Goal: Navigation & Orientation: Understand site structure

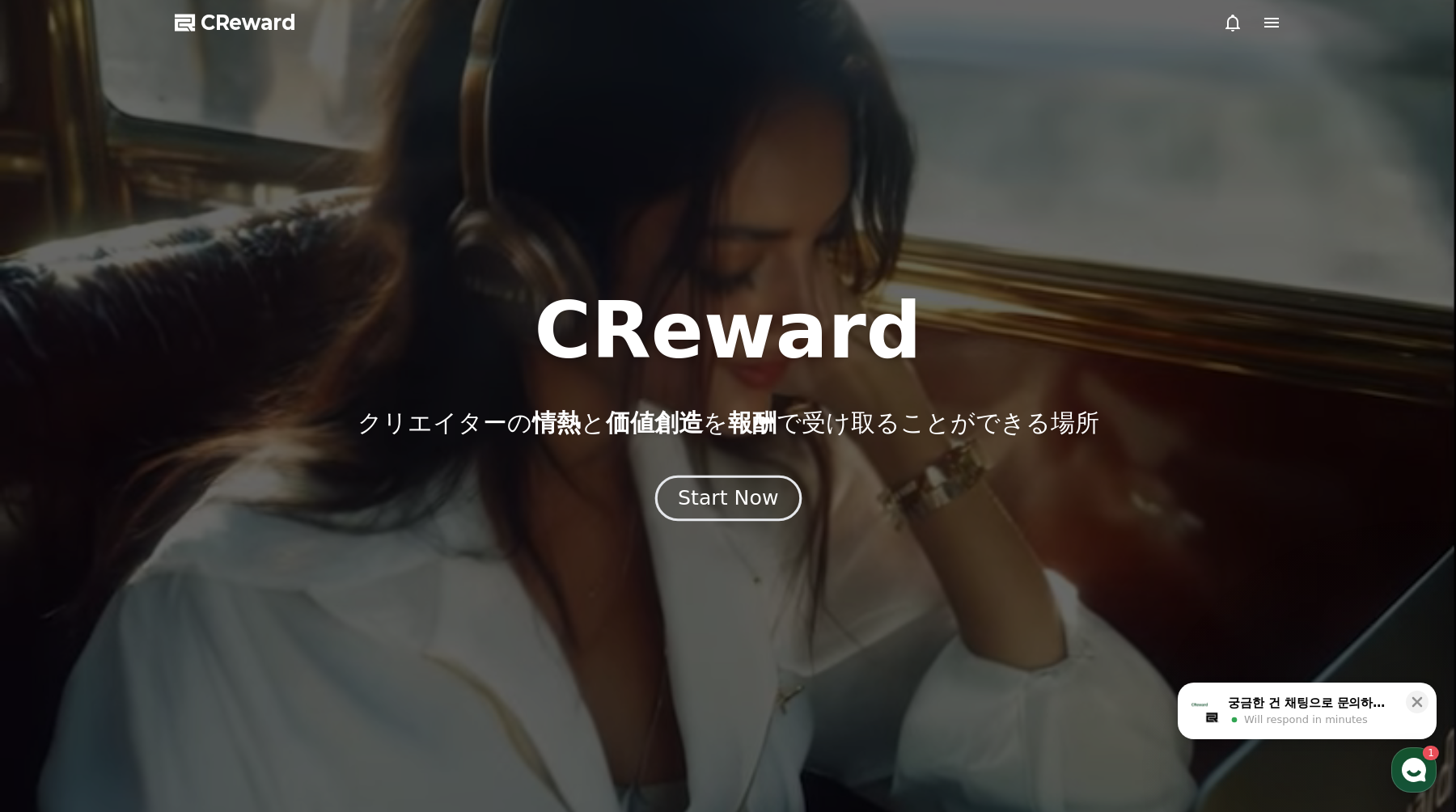
click at [746, 501] on div "Start Now" at bounding box center [728, 498] width 100 height 27
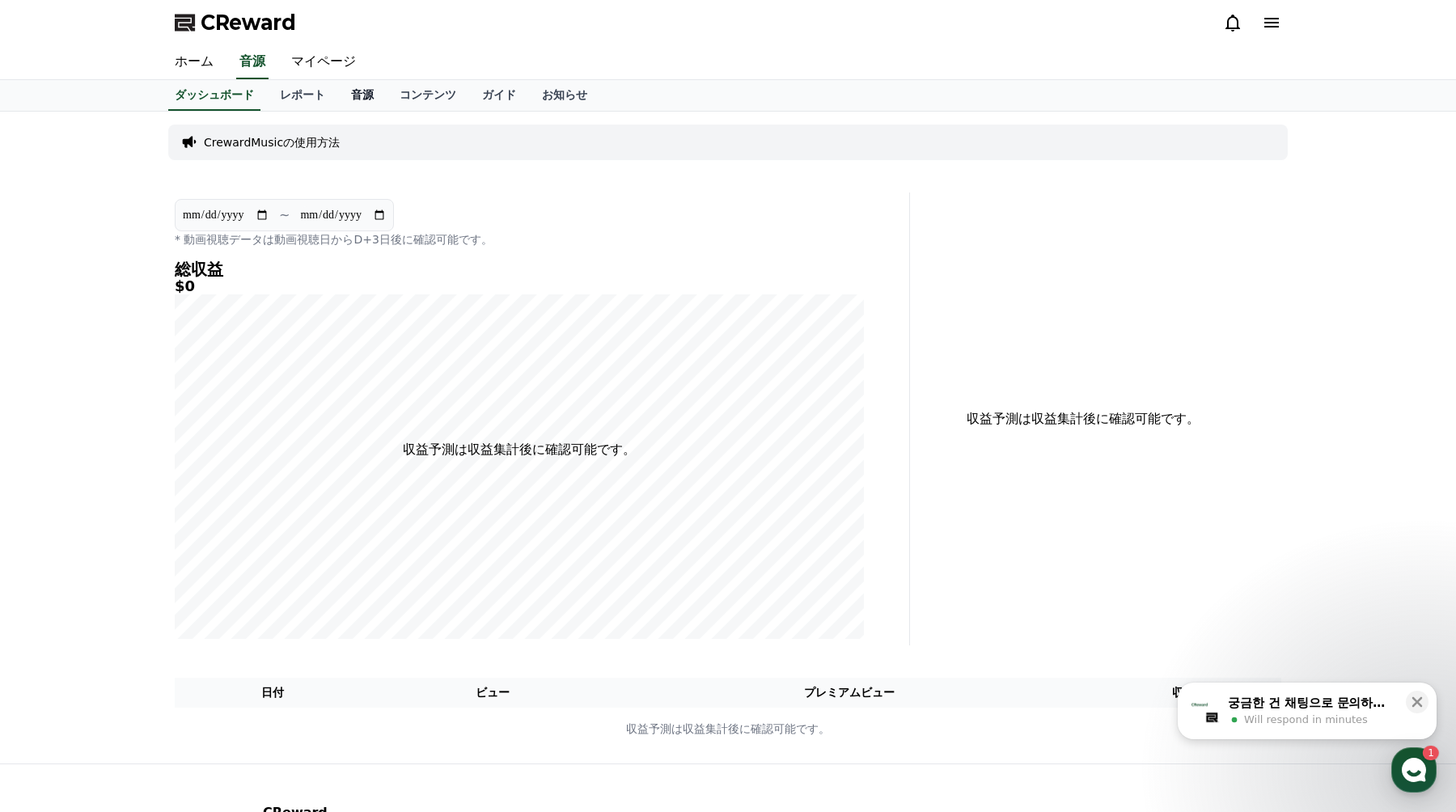
click at [363, 98] on link "音源" at bounding box center [363, 95] width 49 height 31
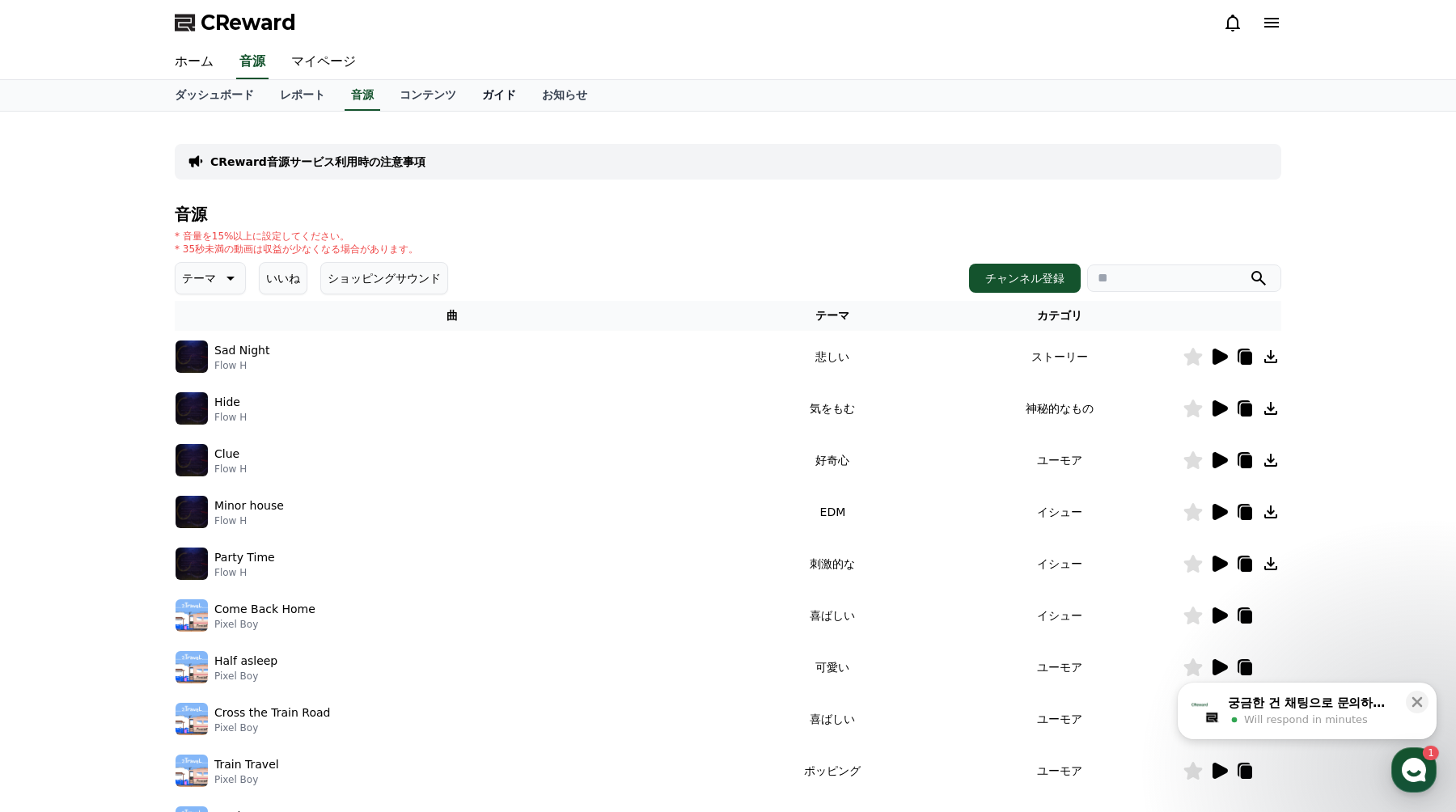
click at [511, 98] on link "ガイド" at bounding box center [499, 95] width 60 height 31
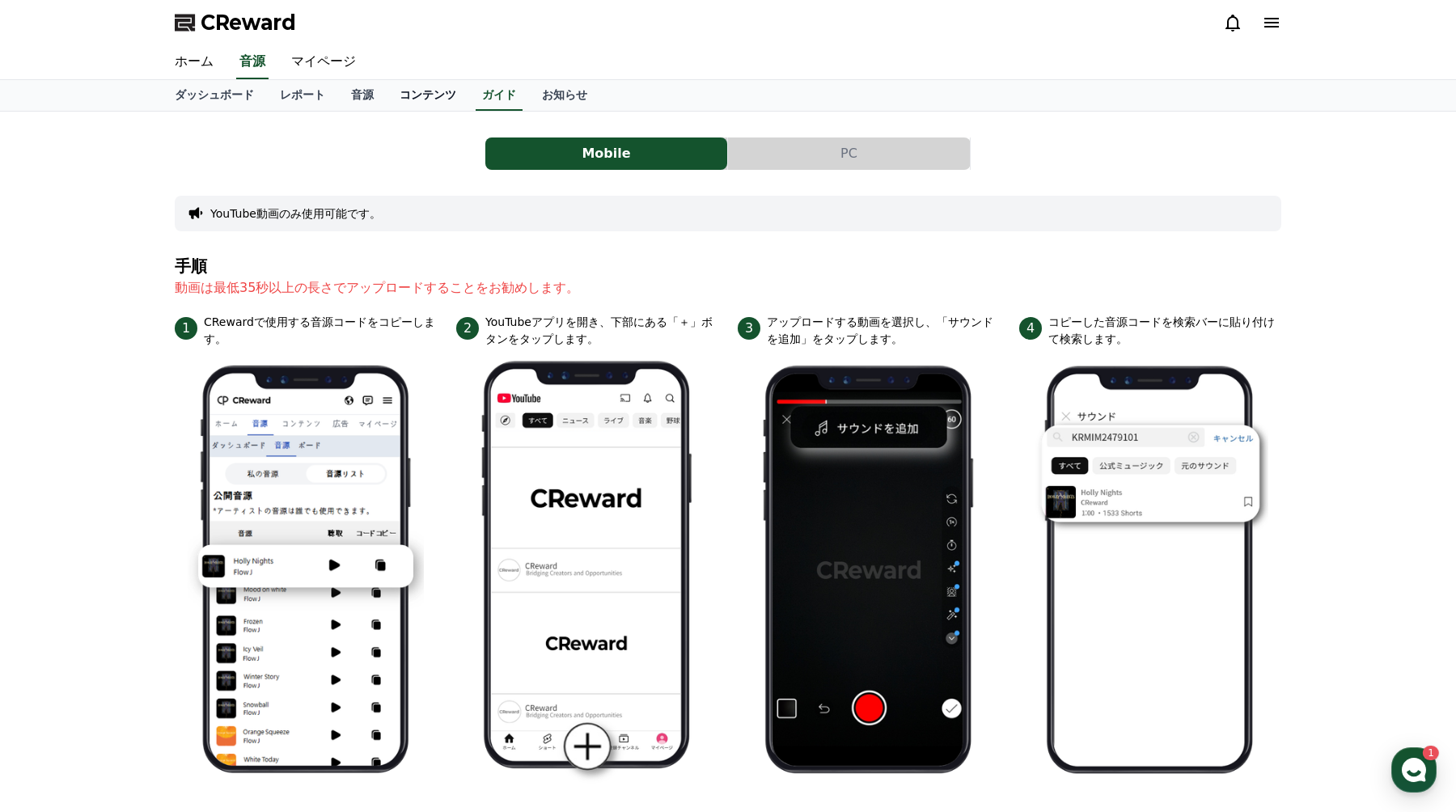
click at [440, 98] on link "コンテンツ" at bounding box center [427, 95] width 83 height 31
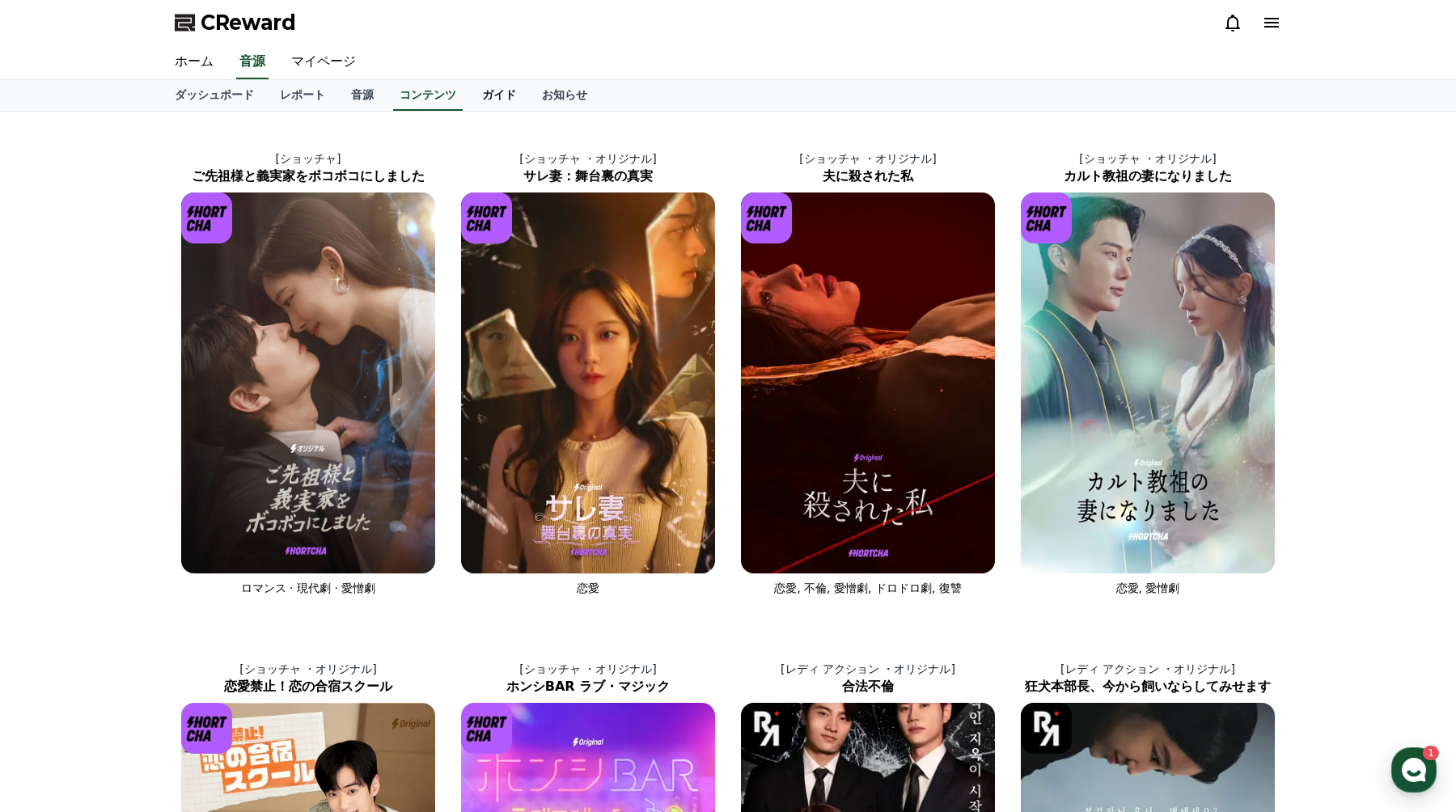
click at [496, 93] on link "ガイド" at bounding box center [499, 95] width 60 height 31
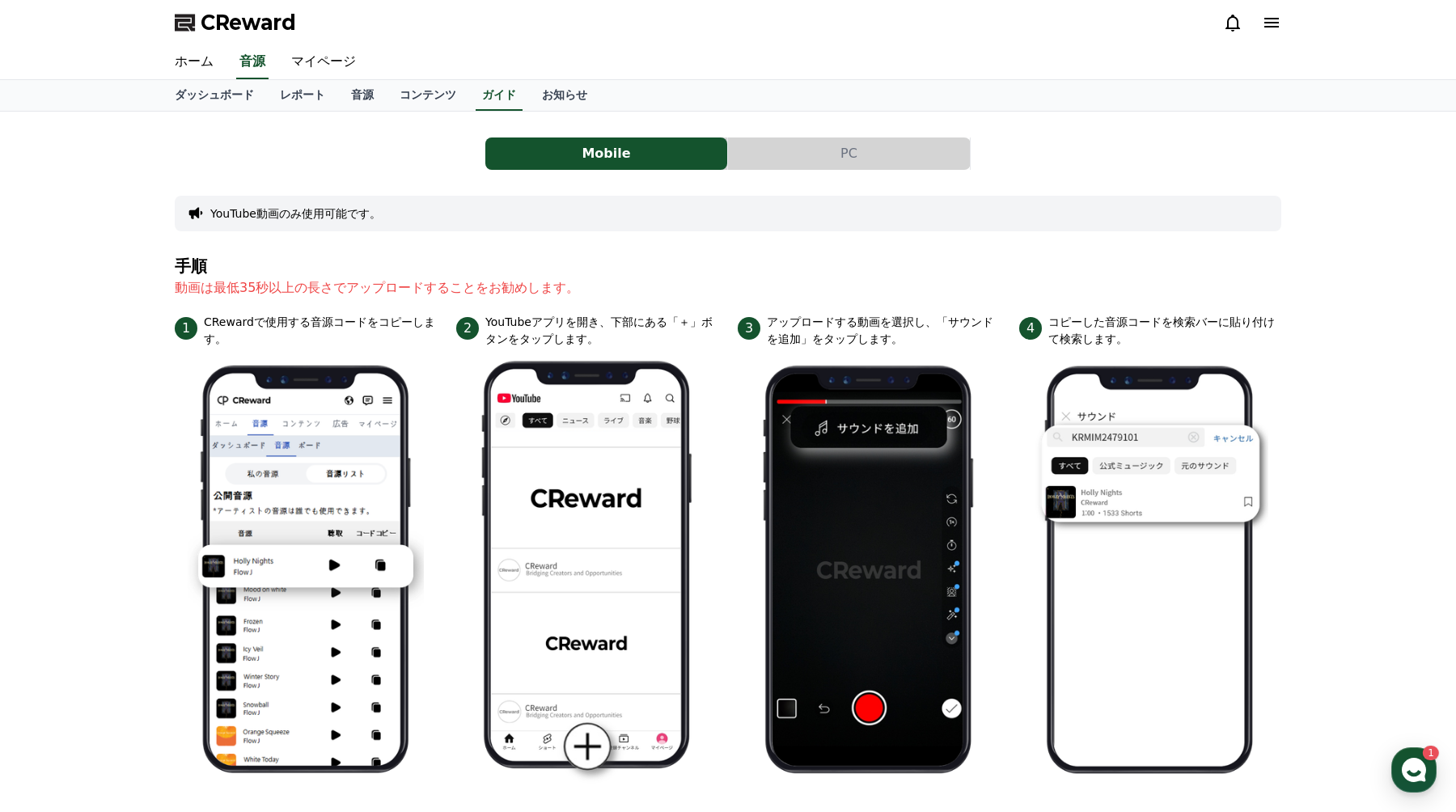
click at [770, 158] on button "PC" at bounding box center [848, 153] width 242 height 32
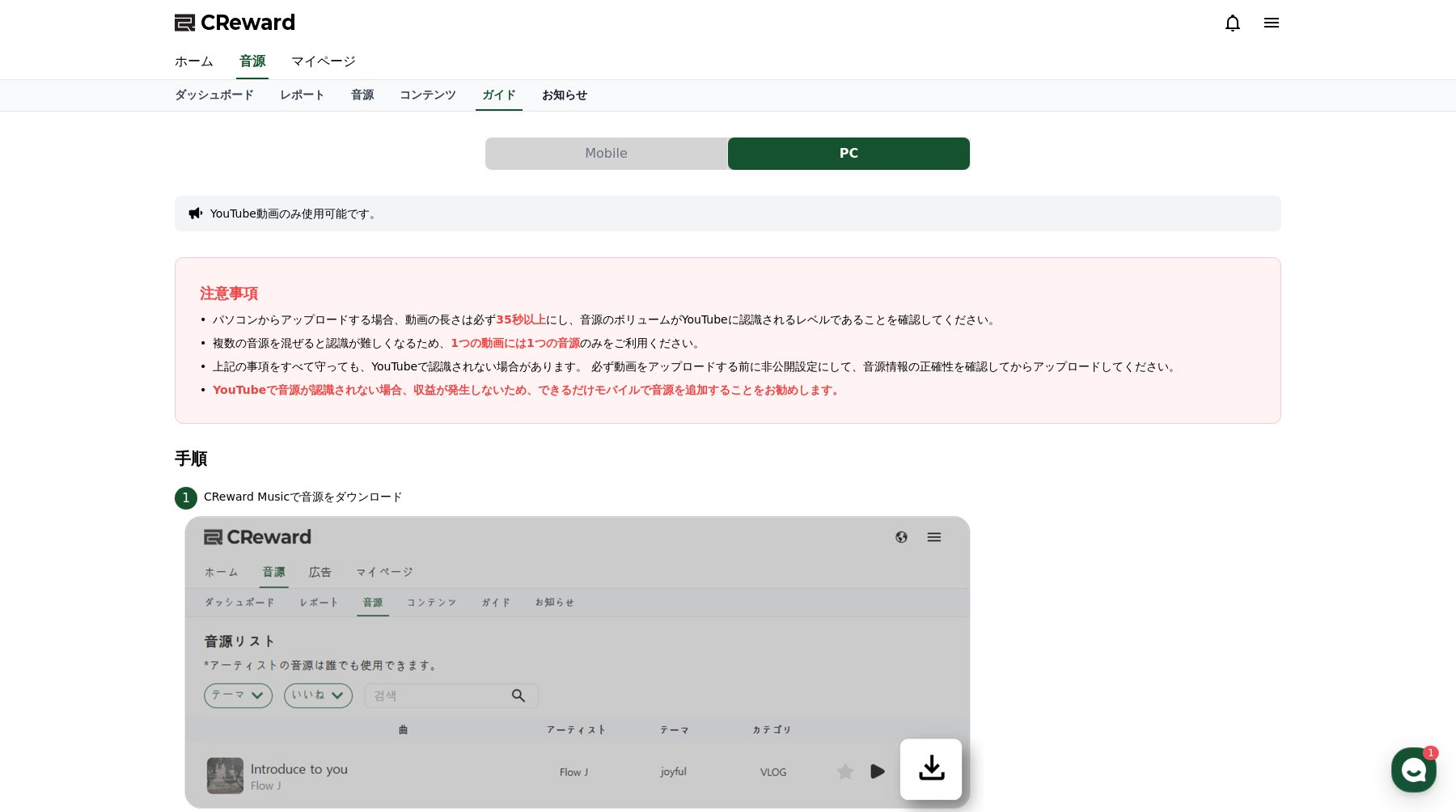
click at [572, 105] on link "お知らせ" at bounding box center [564, 95] width 71 height 31
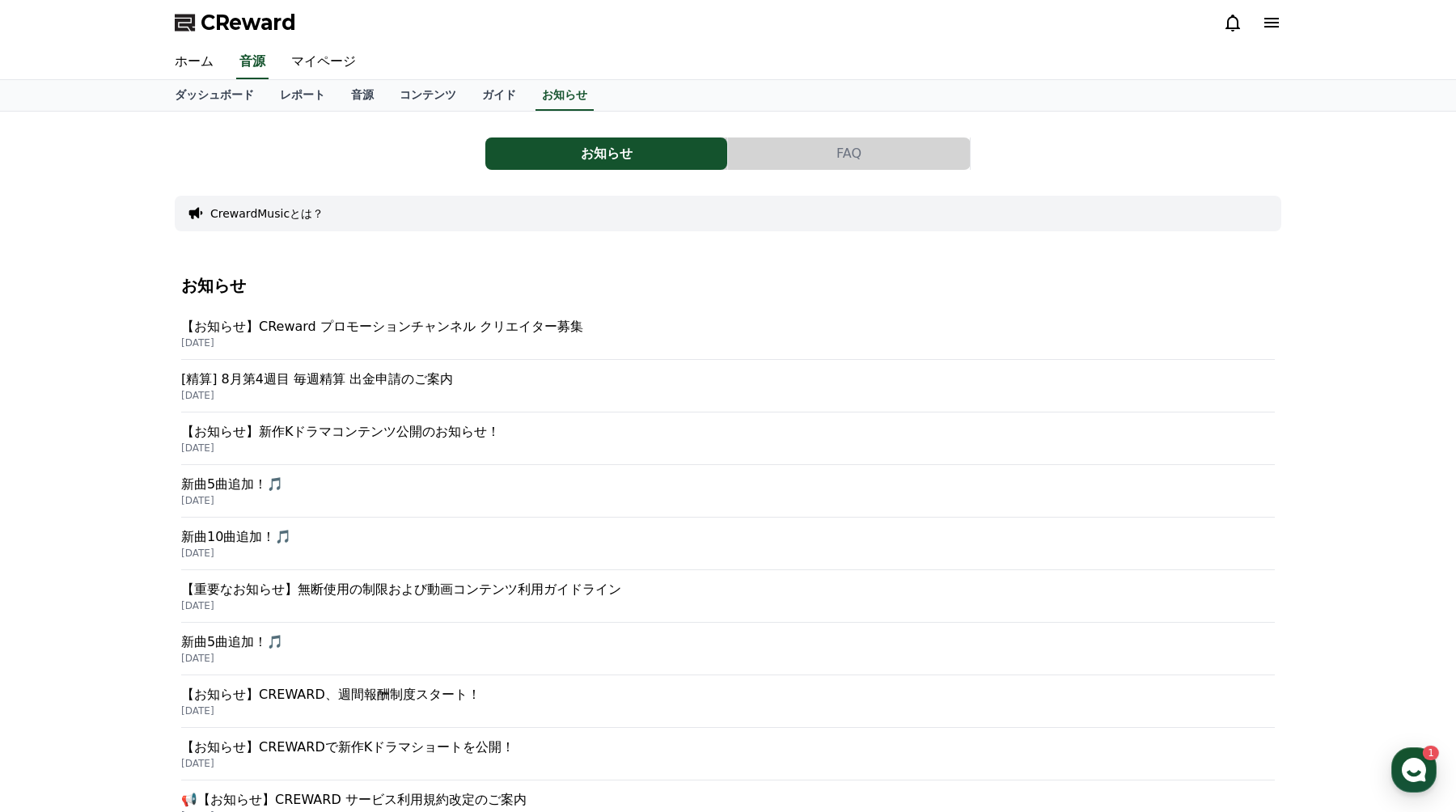
click at [783, 152] on button "FAQ" at bounding box center [848, 153] width 242 height 32
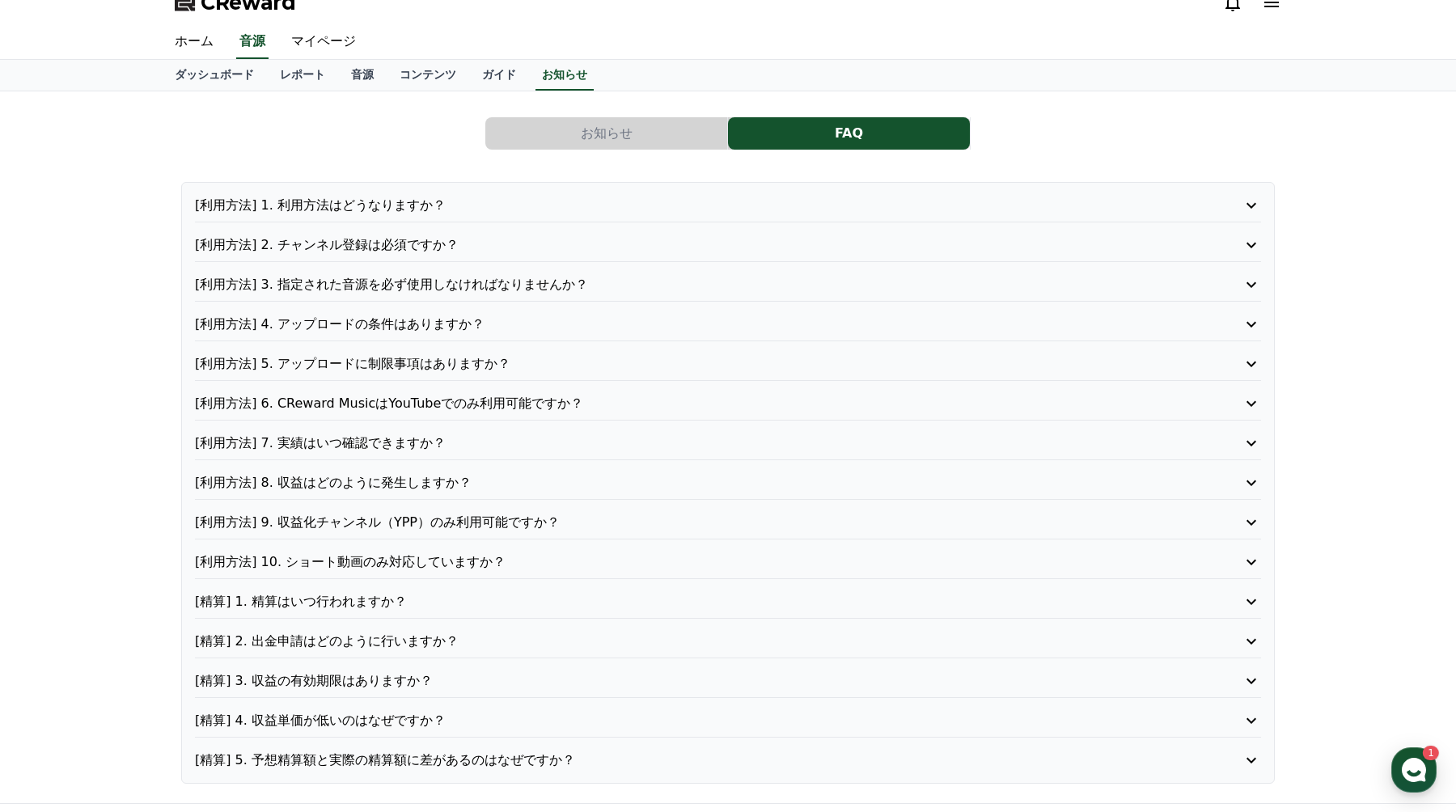
scroll to position [34, 0]
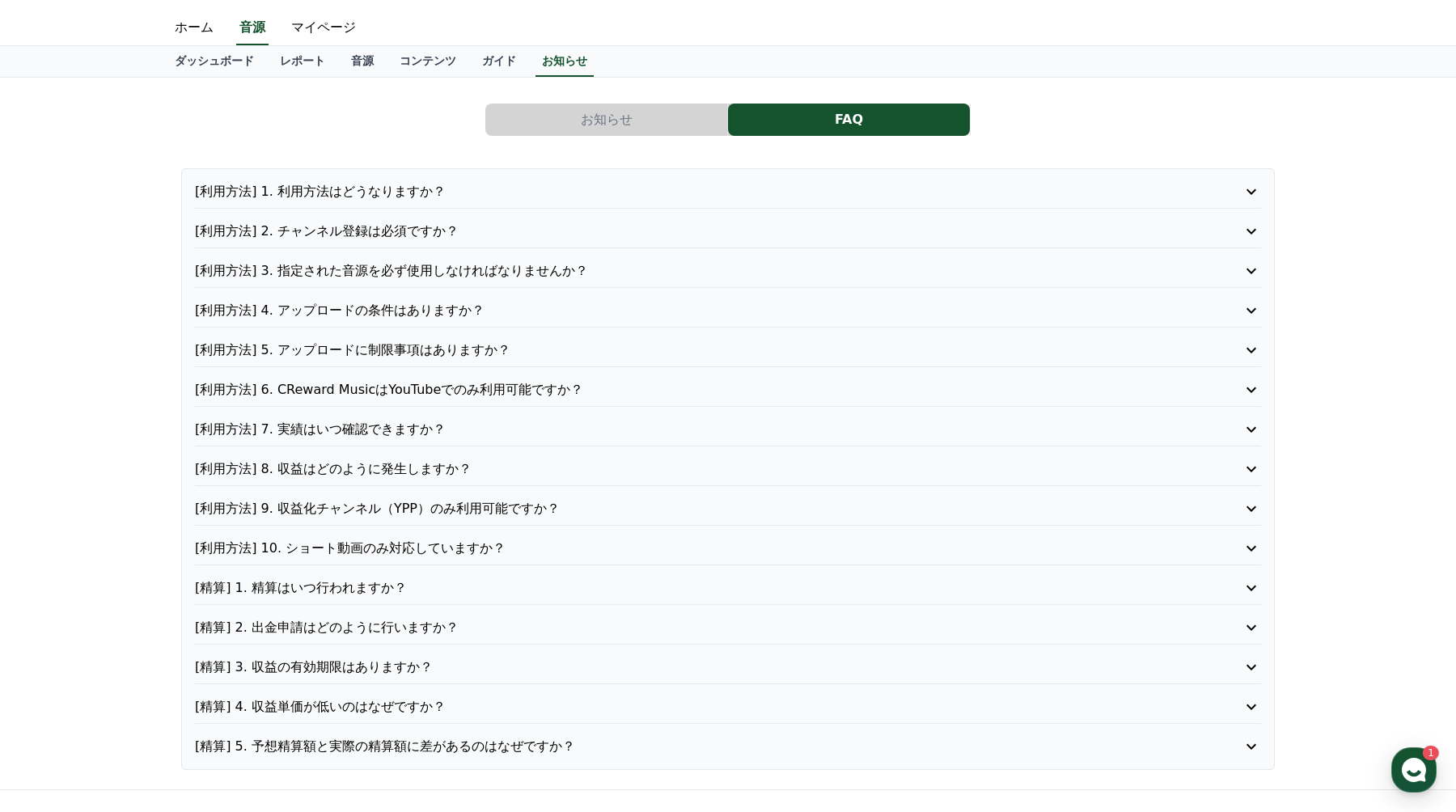
click at [779, 401] on div "[利用方法] 6. CReward MusicはYouTubeでのみ利用可能ですか？" at bounding box center [728, 393] width 1066 height 26
click at [780, 392] on p "[利用方法] 6. CReward MusicはYouTubeでのみ利用可能ですか？" at bounding box center [685, 390] width 981 height 19
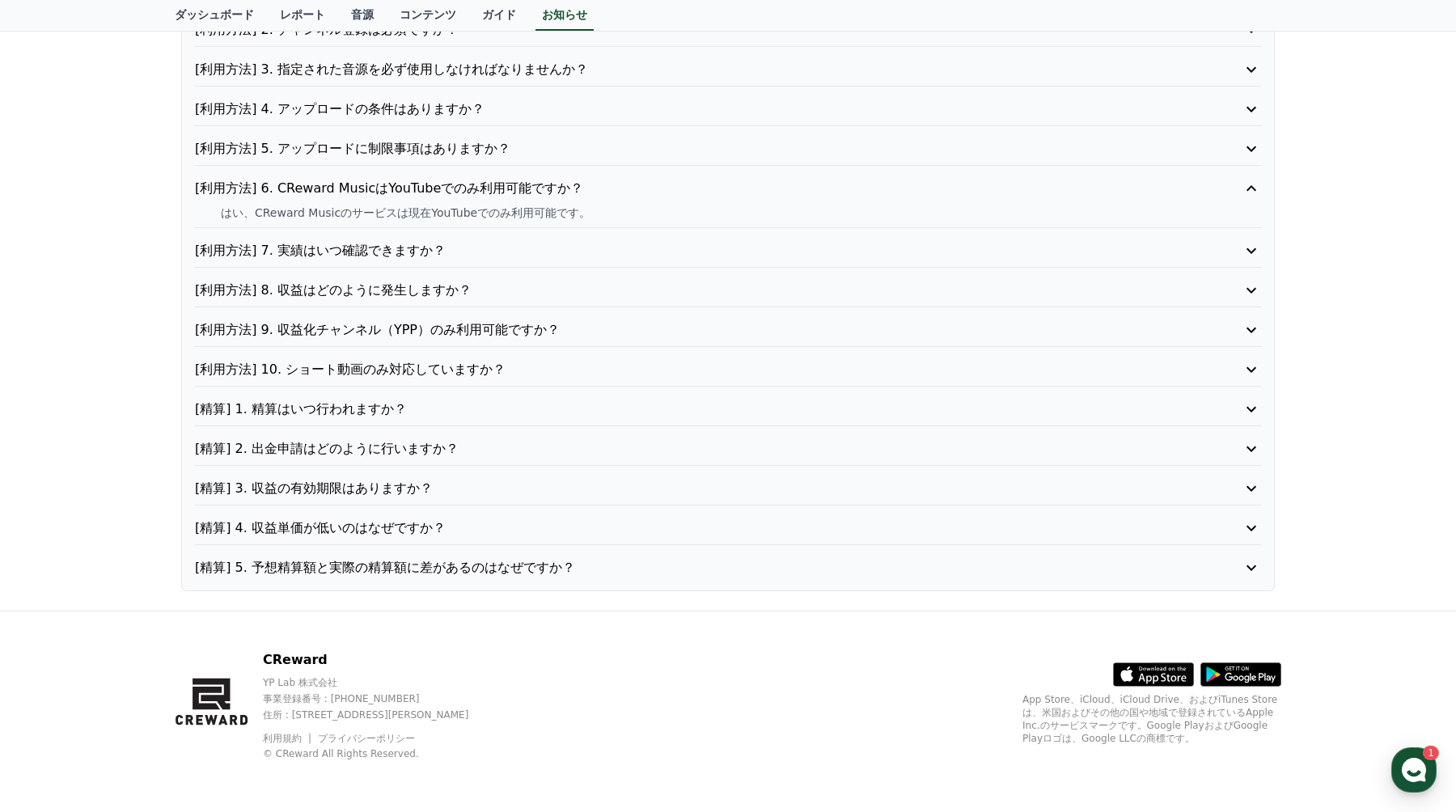
scroll to position [0, 0]
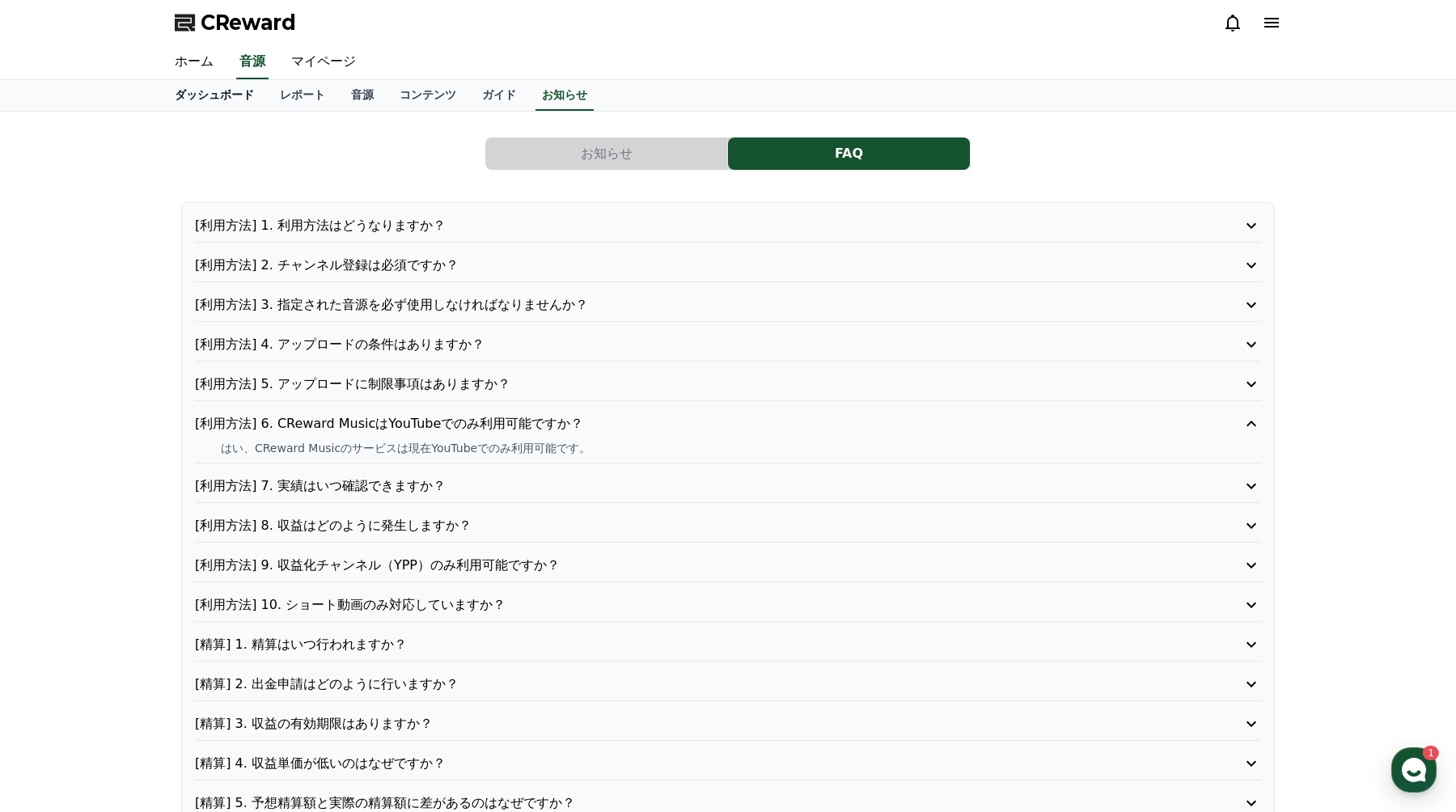
click at [224, 93] on link "ダッシュボード" at bounding box center [214, 95] width 105 height 31
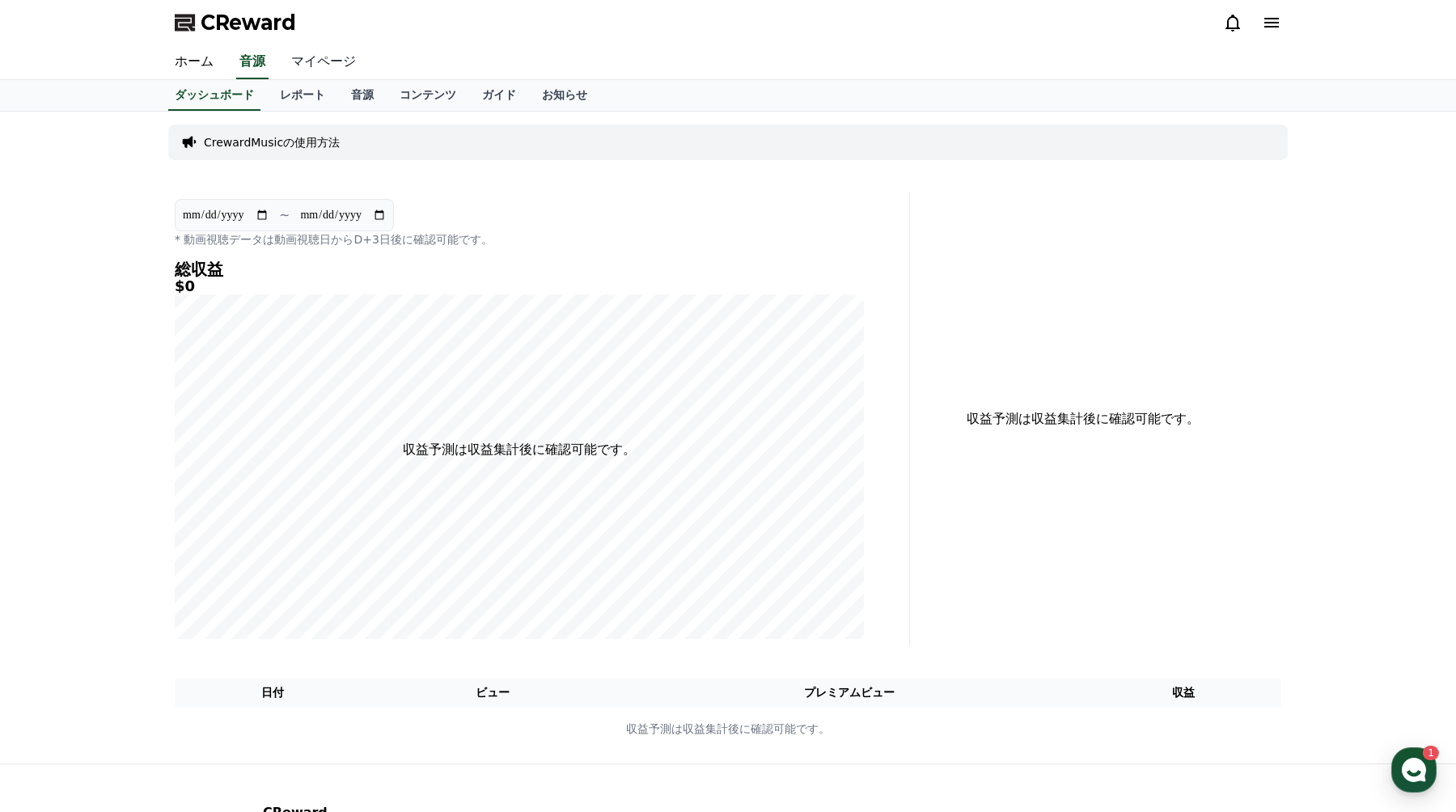
click at [363, 55] on link "マイページ" at bounding box center [323, 62] width 90 height 34
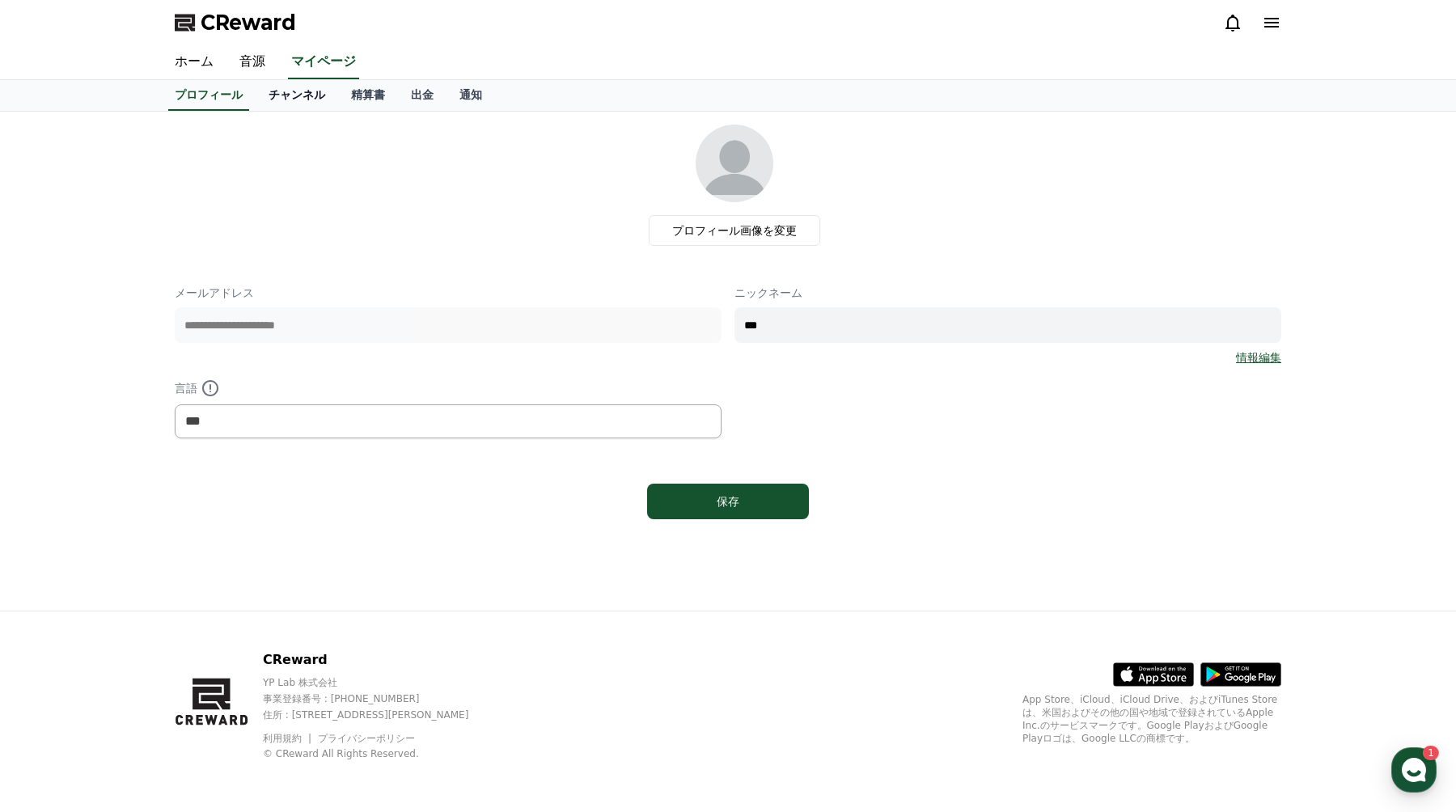
click at [298, 86] on link "チャンネル" at bounding box center [297, 95] width 83 height 31
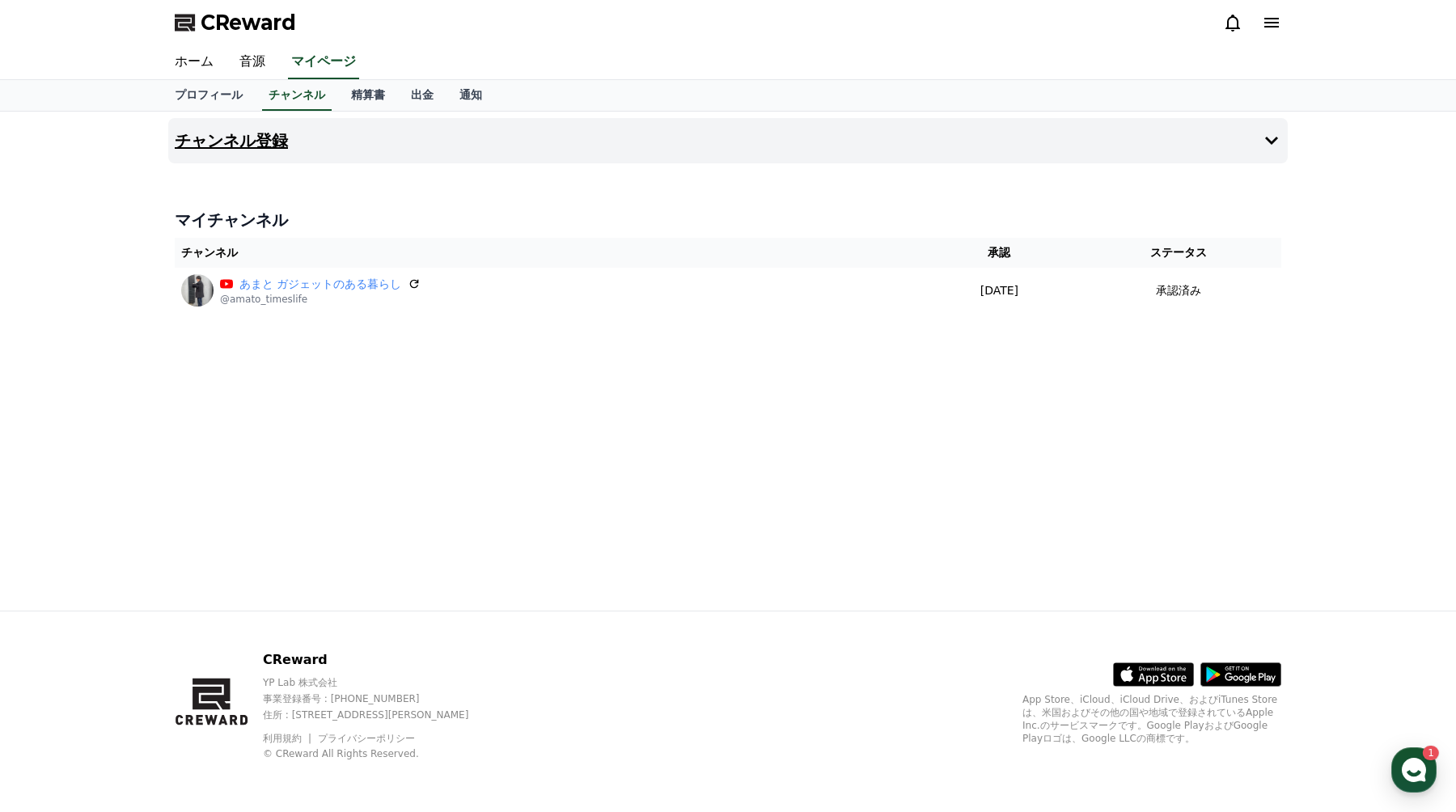
click at [1275, 136] on icon at bounding box center [1271, 141] width 19 height 19
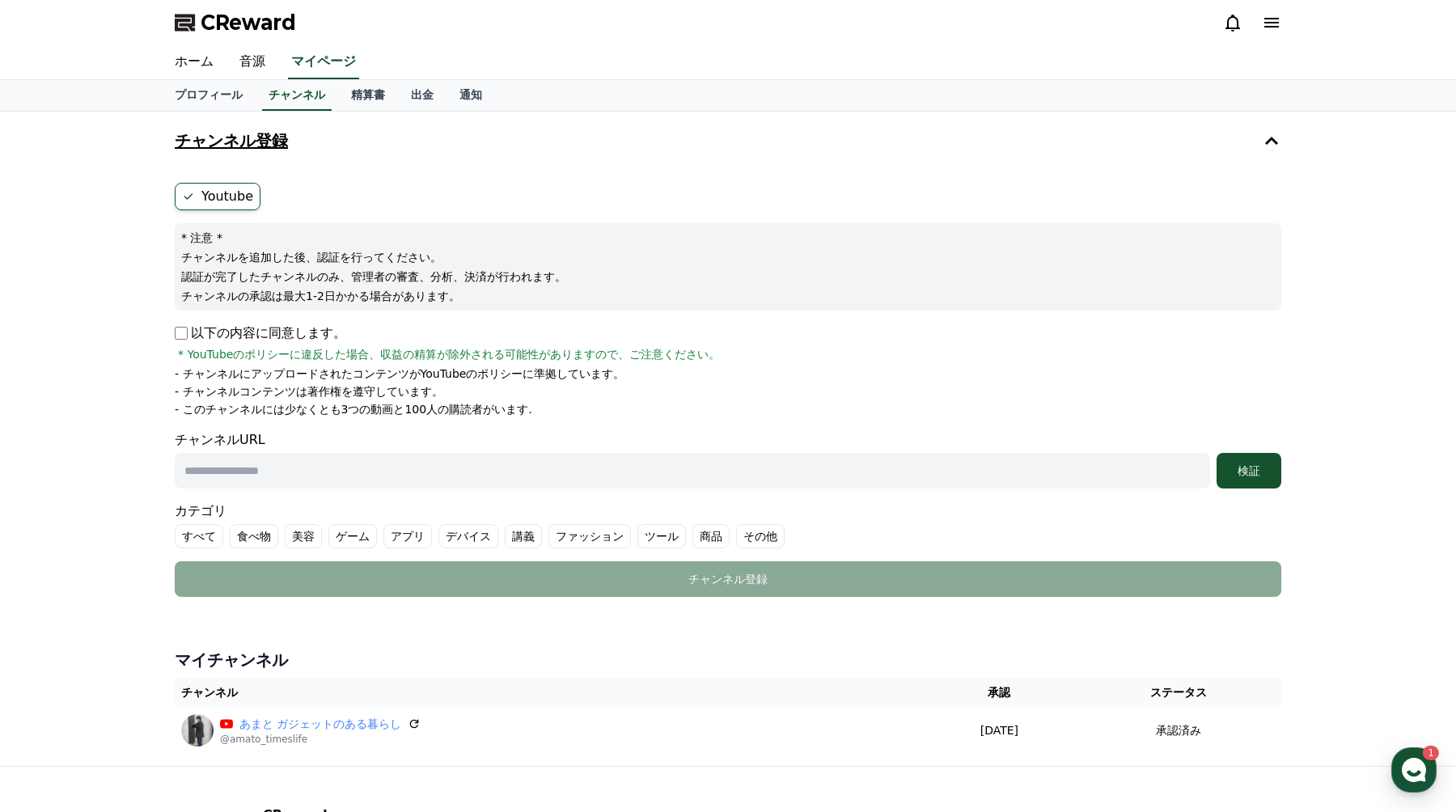
click at [1275, 137] on icon at bounding box center [1271, 141] width 19 height 19
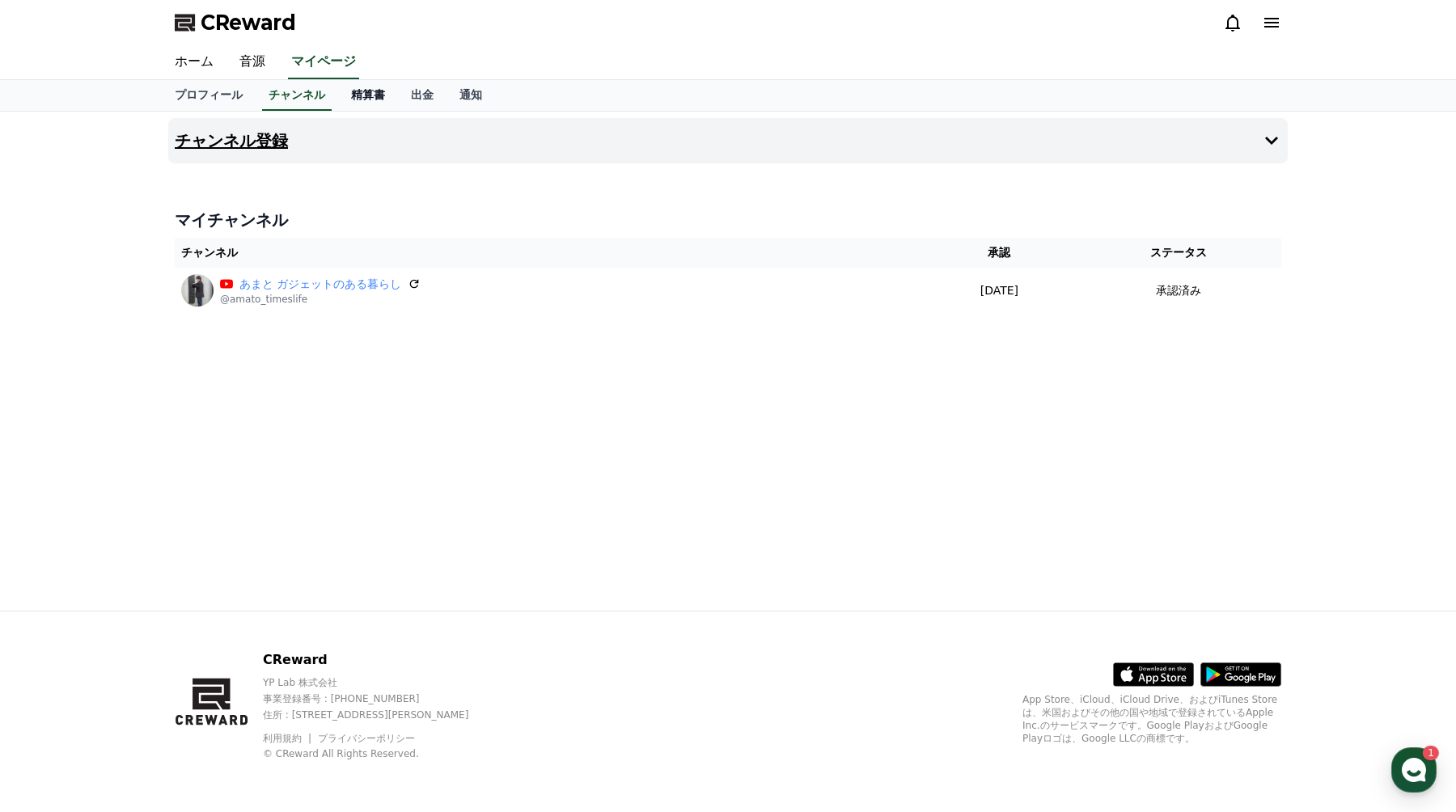
click at [383, 94] on link "精算書" at bounding box center [369, 95] width 60 height 31
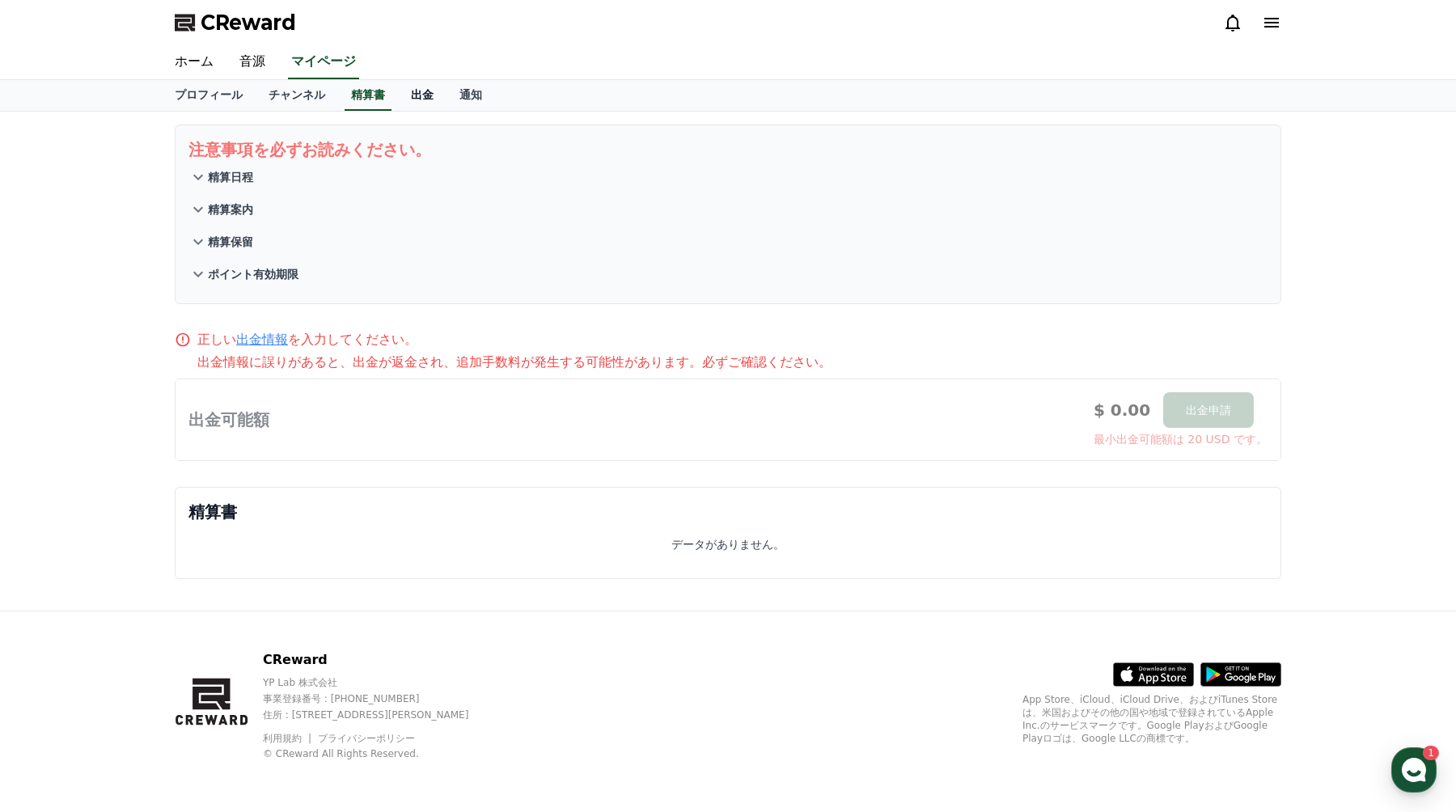
click at [415, 97] on link "出金" at bounding box center [422, 95] width 49 height 31
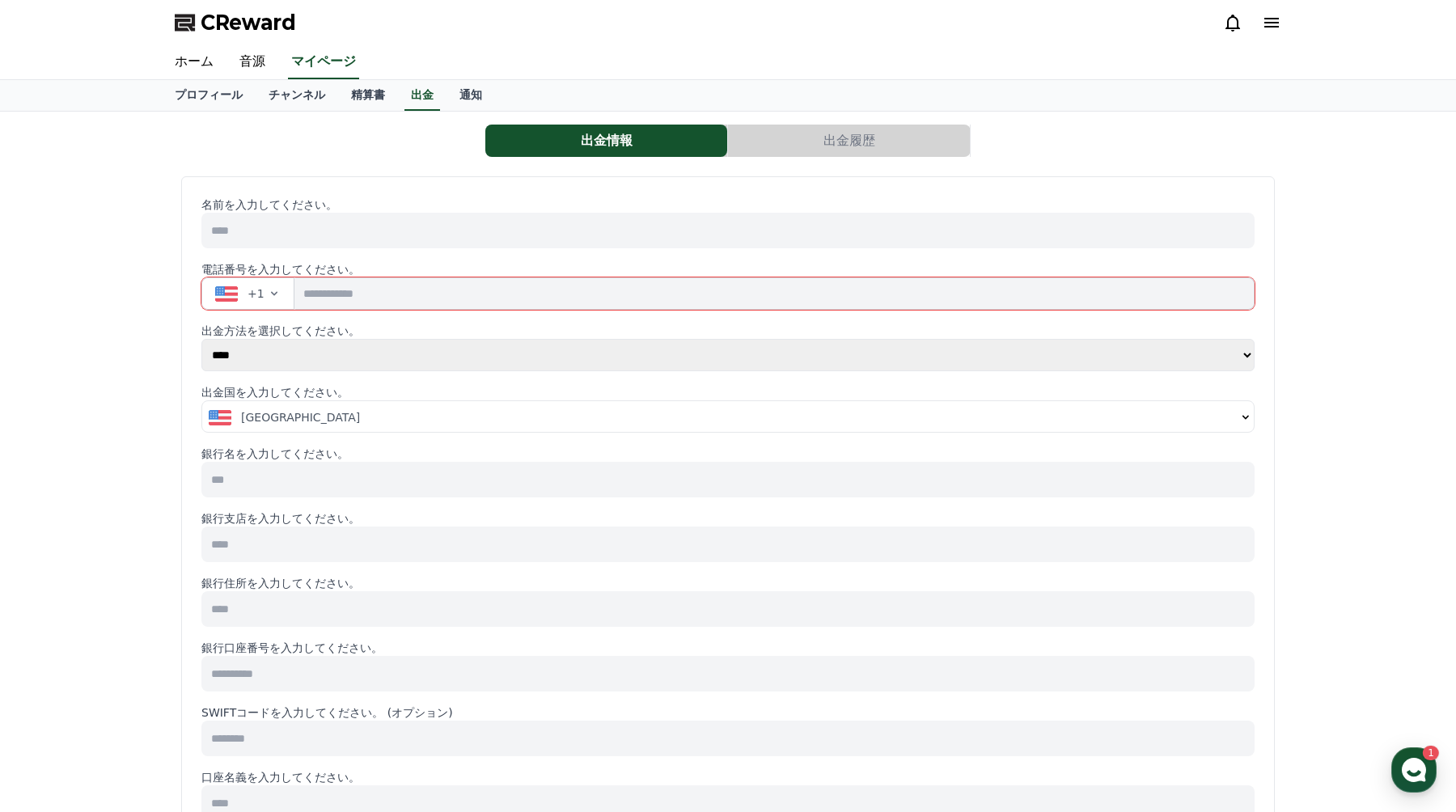
click at [444, 101] on div "プロフィール チャンネル 精算書 出金 通知" at bounding box center [728, 95] width 1132 height 31
click at [451, 96] on link "通知" at bounding box center [471, 95] width 49 height 31
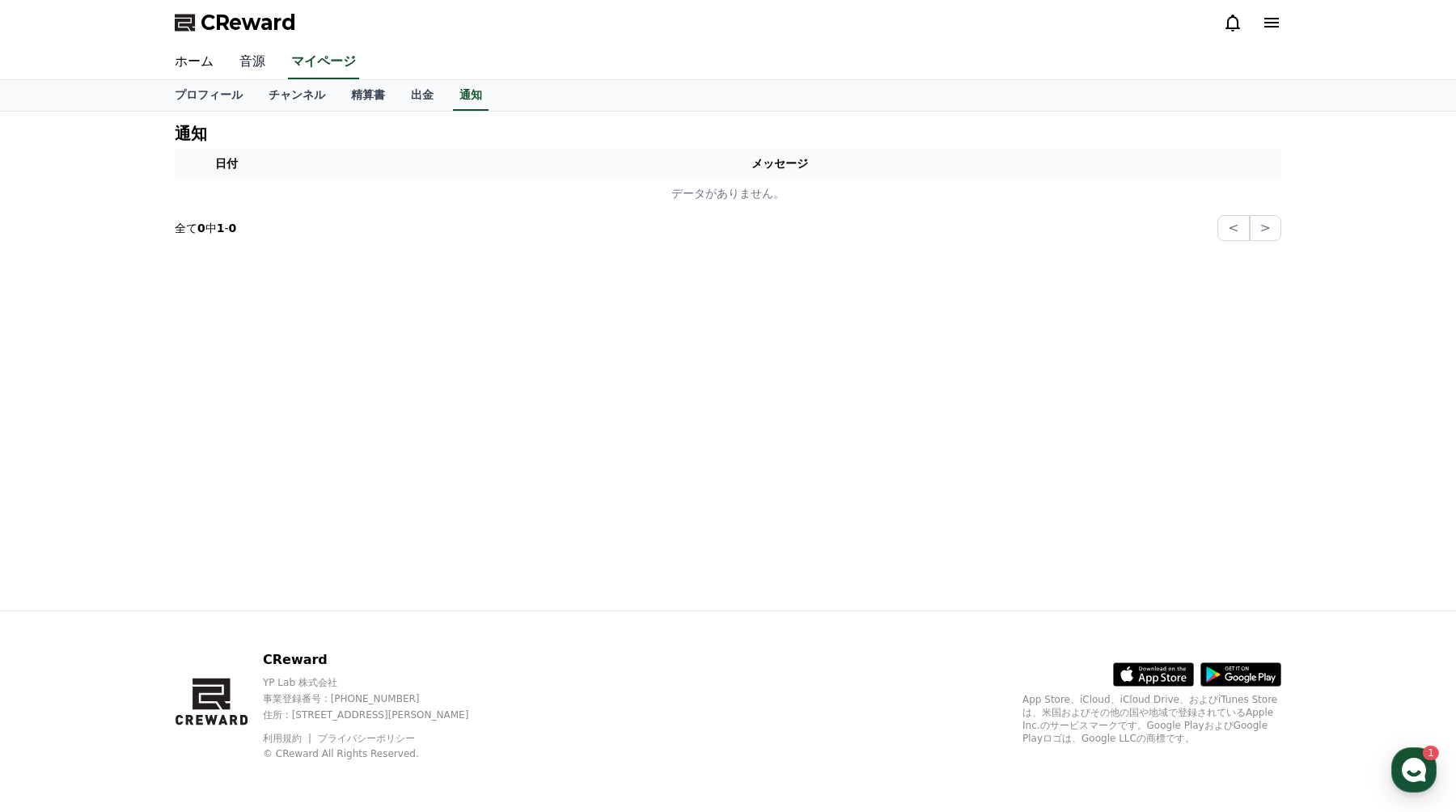
click at [235, 53] on link "音源" at bounding box center [252, 62] width 52 height 34
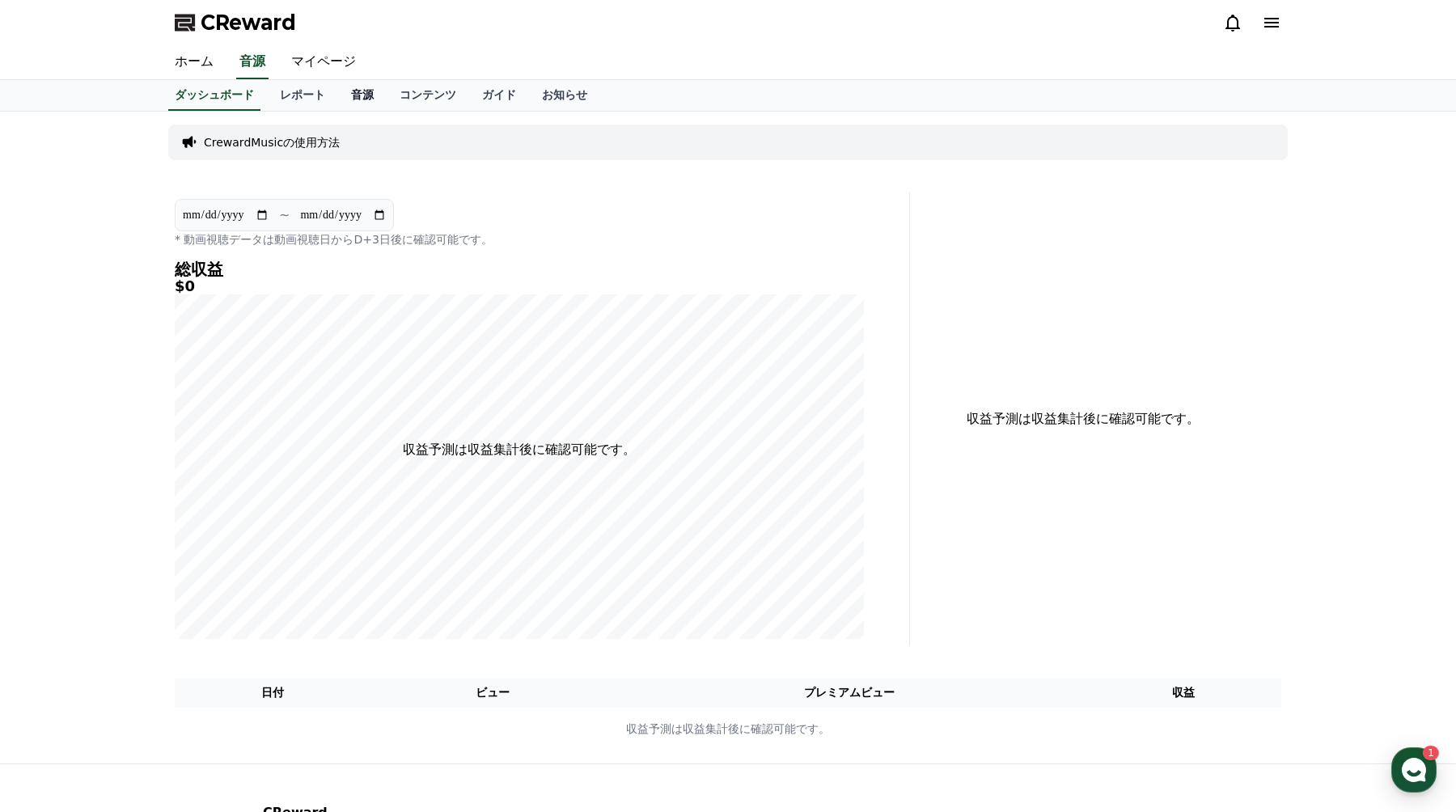
click at [363, 88] on link "音源" at bounding box center [363, 95] width 49 height 31
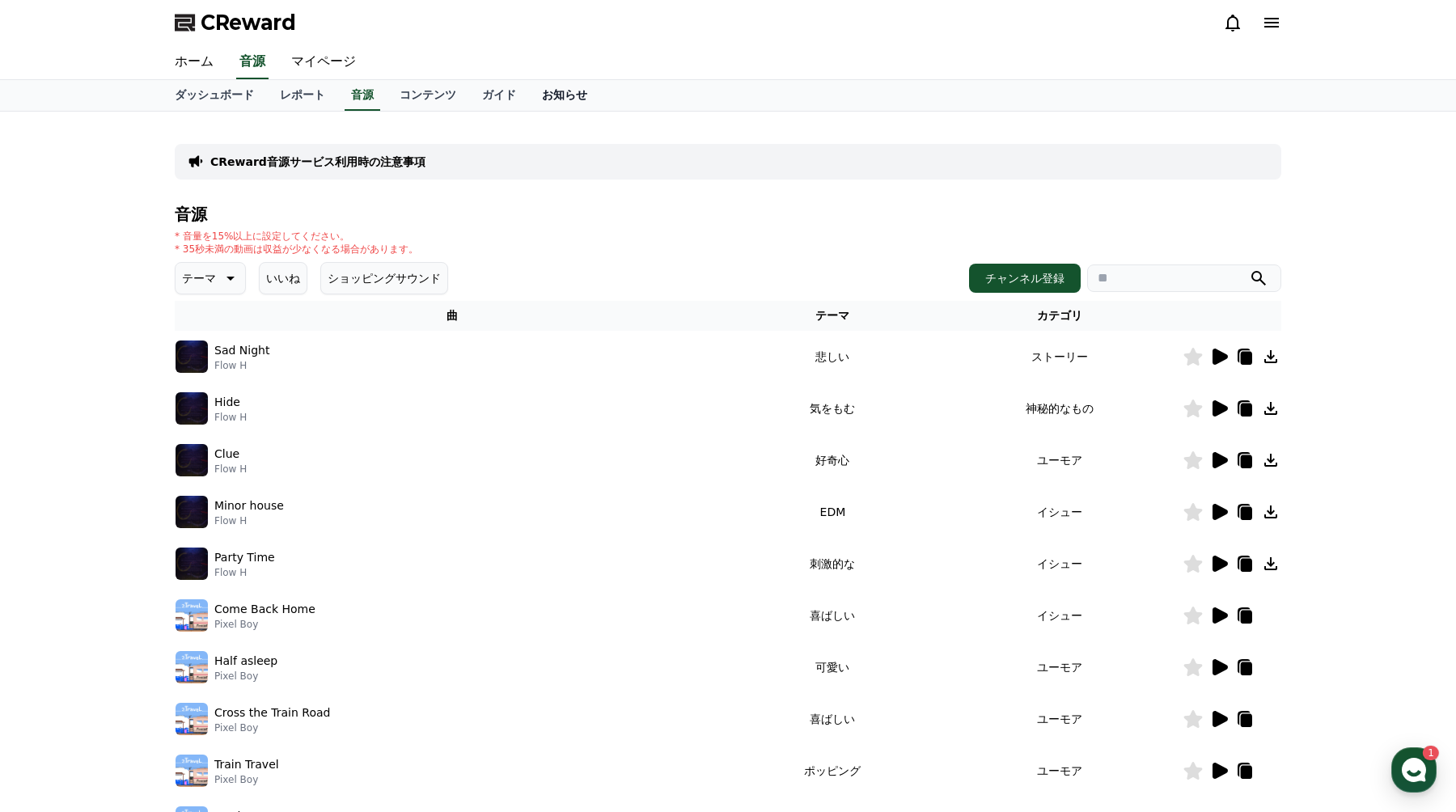
click at [555, 91] on link "お知らせ" at bounding box center [564, 95] width 71 height 31
